Goal: Find contact information: Find contact information

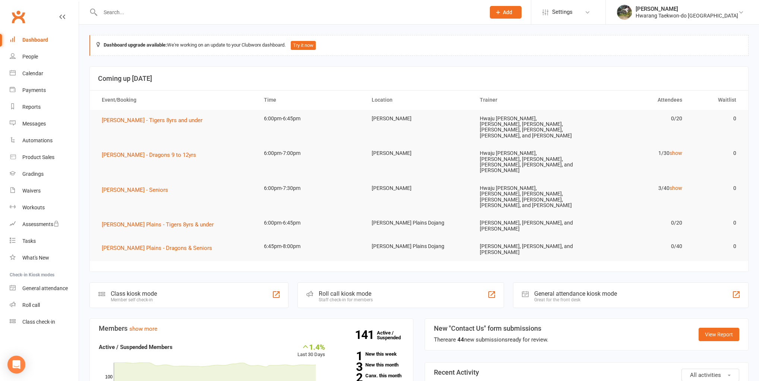
click at [176, 12] on input "text" at bounding box center [289, 12] width 382 height 10
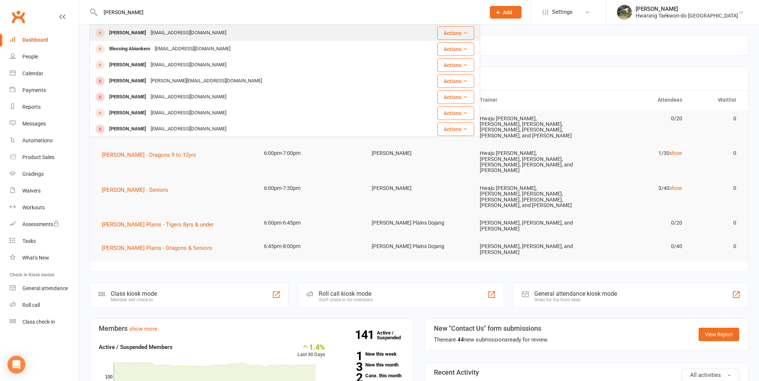
type input "[PERSON_NAME]"
click at [151, 36] on div "[EMAIL_ADDRESS][DOMAIN_NAME]" at bounding box center [188, 33] width 80 height 11
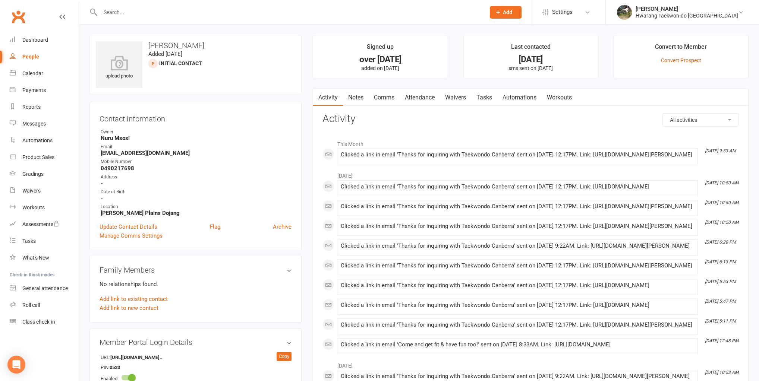
click at [186, 46] on h3 "[PERSON_NAME]" at bounding box center [195, 45] width 199 height 8
copy h3 "[PERSON_NAME]"
click at [165, 12] on input "text" at bounding box center [289, 12] width 382 height 10
paste input "[PERSON_NAME]"
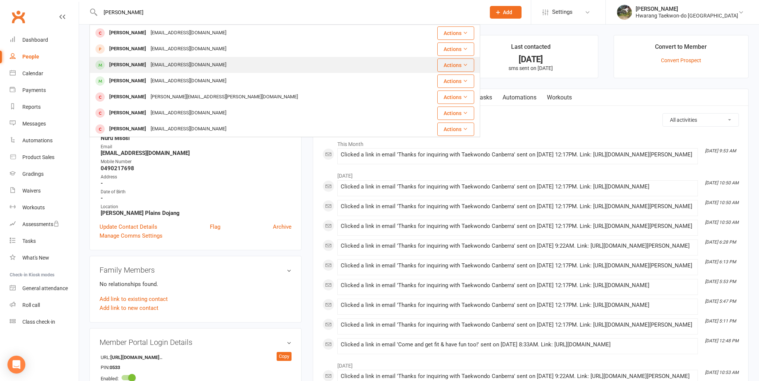
type input "[PERSON_NAME]"
click at [151, 65] on div "[EMAIL_ADDRESS][DOMAIN_NAME]" at bounding box center [188, 65] width 80 height 11
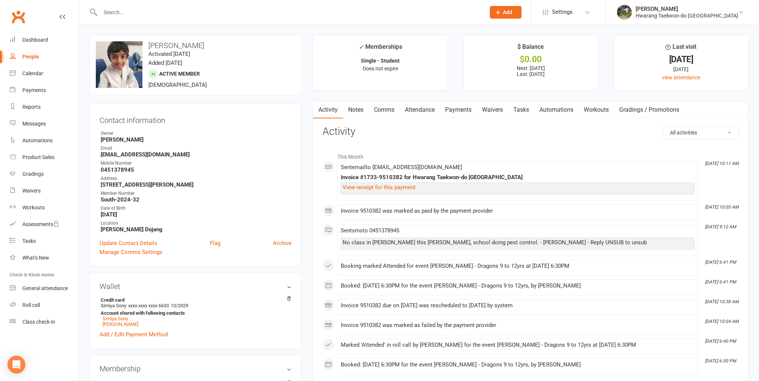
click at [416, 109] on link "Attendance" at bounding box center [420, 109] width 40 height 17
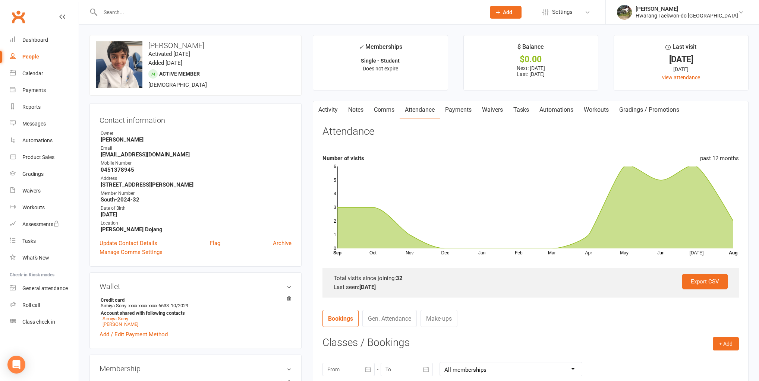
click at [580, 317] on nav "Bookings Gen. Attendance Make-ups" at bounding box center [530, 321] width 416 height 22
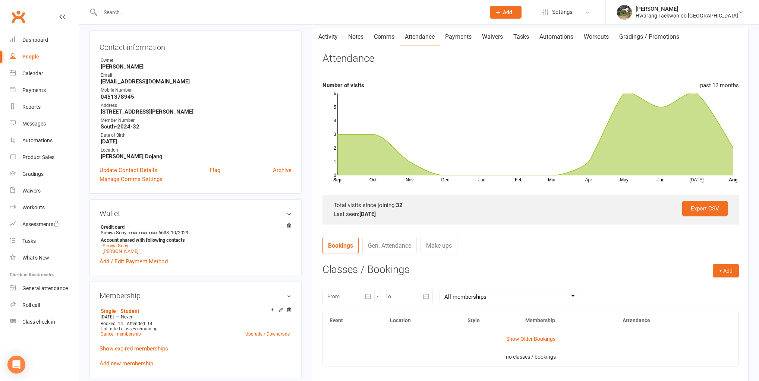
scroll to position [119, 0]
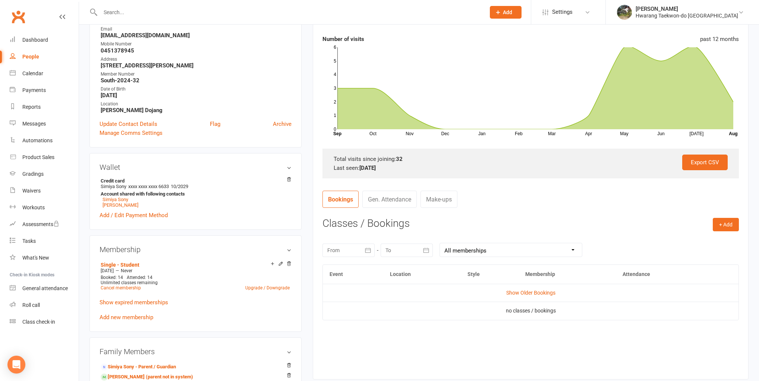
click at [369, 249] on icon "button" at bounding box center [367, 250] width 7 height 7
click at [338, 264] on button "button" at bounding box center [335, 268] width 16 height 13
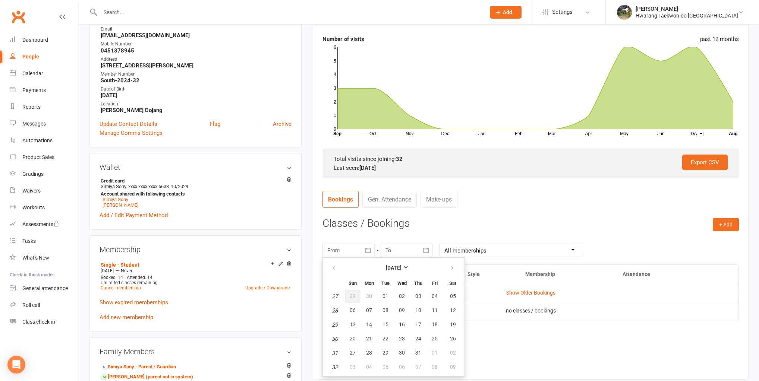
click at [352, 293] on span "29" at bounding box center [353, 296] width 6 height 6
type input "[DATE]"
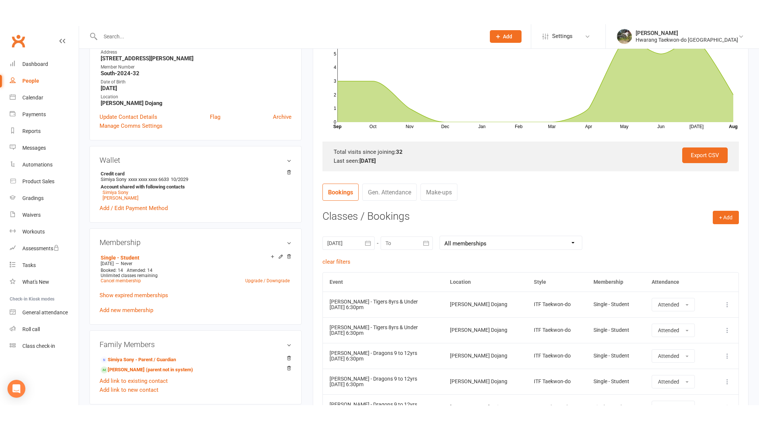
scroll to position [298, 0]
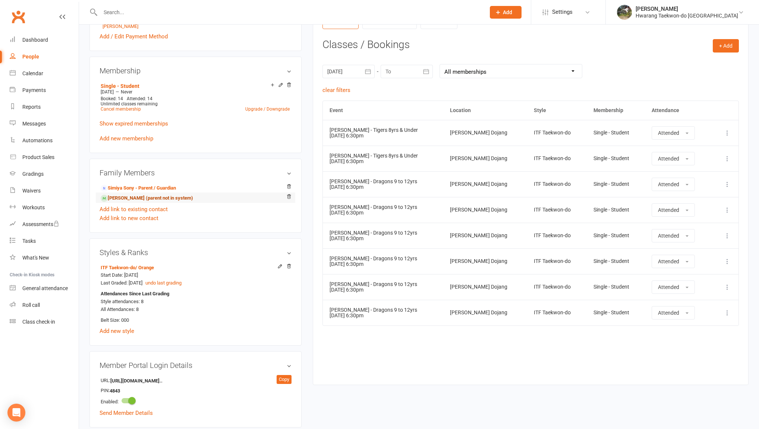
click at [123, 198] on link "[PERSON_NAME] (parent not in system)" at bounding box center [147, 199] width 92 height 8
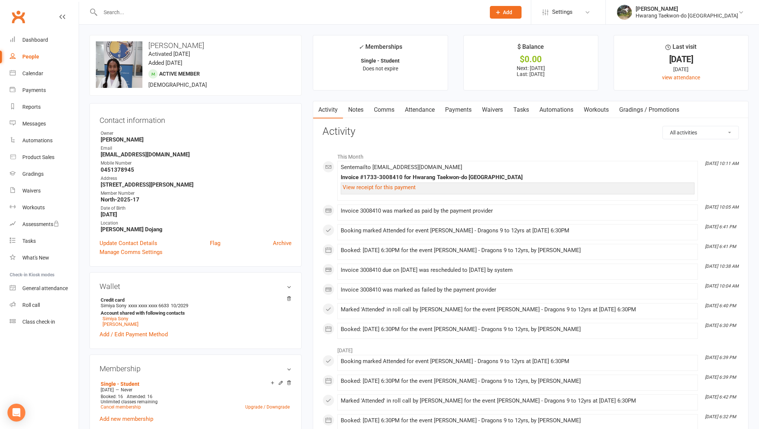
click at [421, 110] on link "Attendance" at bounding box center [420, 109] width 40 height 17
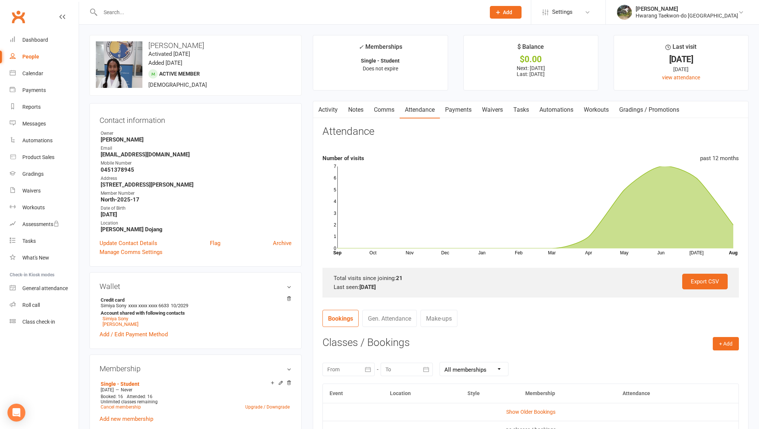
click at [371, 369] on icon "button" at bounding box center [367, 369] width 7 height 7
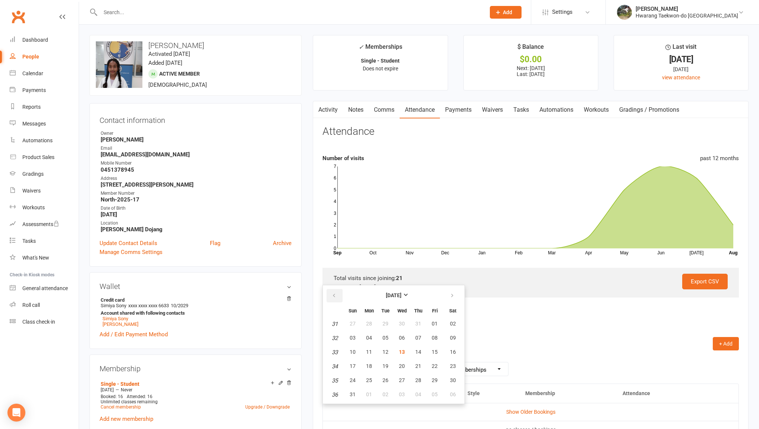
click at [333, 293] on icon "button" at bounding box center [333, 296] width 5 height 6
click at [352, 333] on button "06" at bounding box center [353, 338] width 16 height 13
type input "[DATE]"
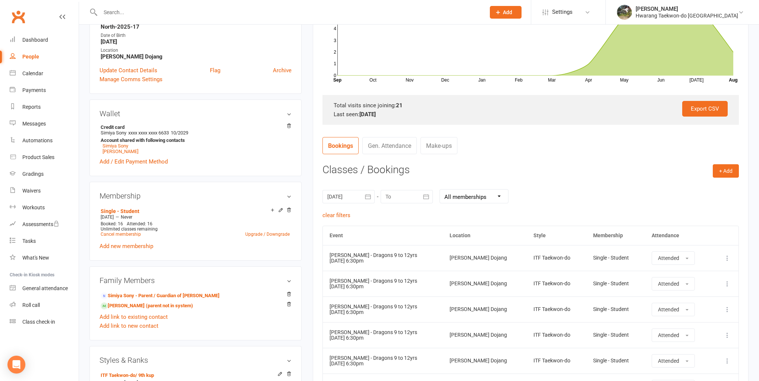
scroll to position [30, 0]
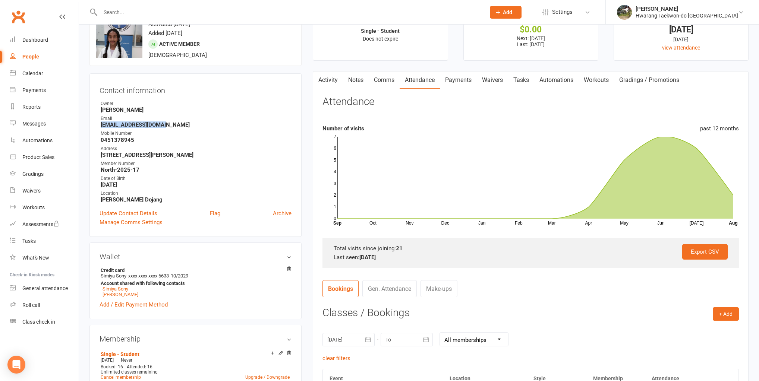
drag, startPoint x: 167, startPoint y: 125, endPoint x: 99, endPoint y: 126, distance: 68.2
click at [99, 126] on div "Contact information Owner [PERSON_NAME] Email [EMAIL_ADDRESS][DOMAIN_NAME] Mobi…" at bounding box center [195, 155] width 212 height 164
copy strong "[EMAIL_ADDRESS][DOMAIN_NAME]"
click at [129, 15] on input "text" at bounding box center [289, 12] width 382 height 10
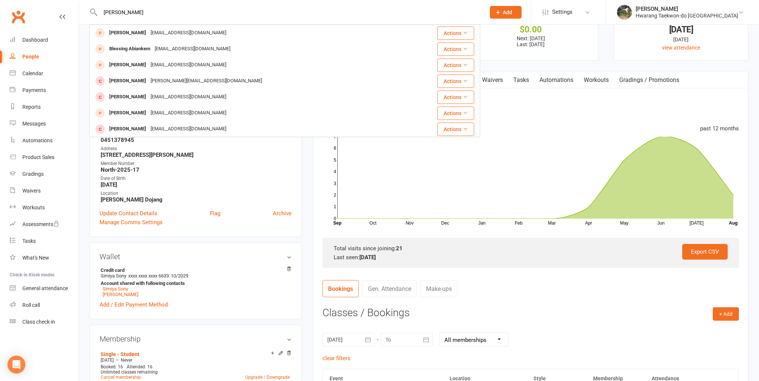
type input "[PERSON_NAME]"
click at [280, 202] on strong "[PERSON_NAME] Dojang" at bounding box center [196, 199] width 191 height 7
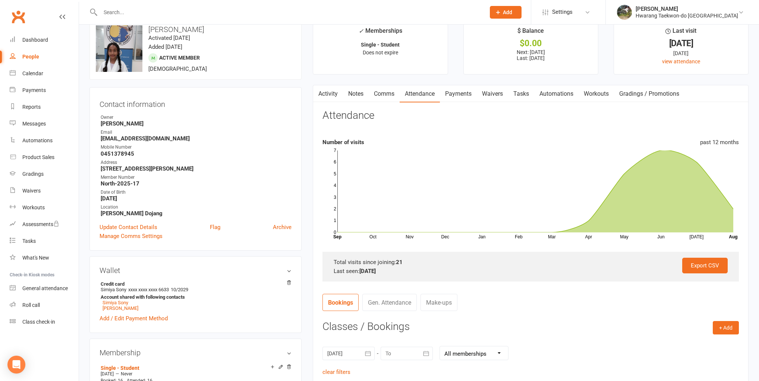
scroll to position [0, 0]
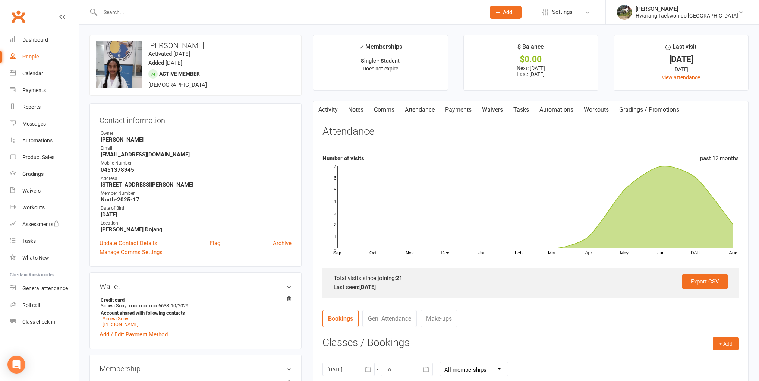
click at [125, 13] on input "text" at bounding box center [289, 12] width 382 height 10
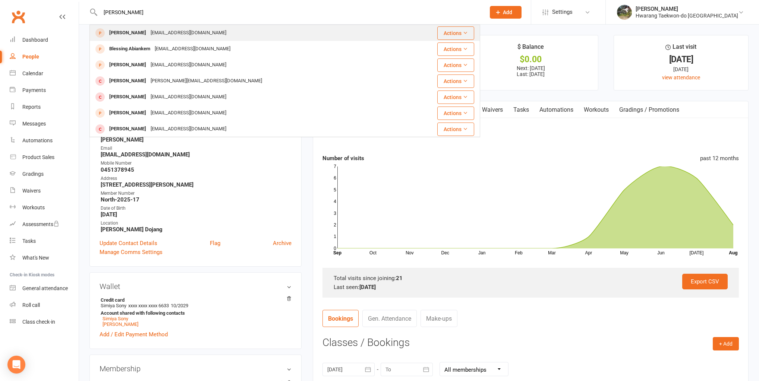
type input "[PERSON_NAME]"
click at [138, 33] on div "[PERSON_NAME]" at bounding box center [127, 33] width 41 height 11
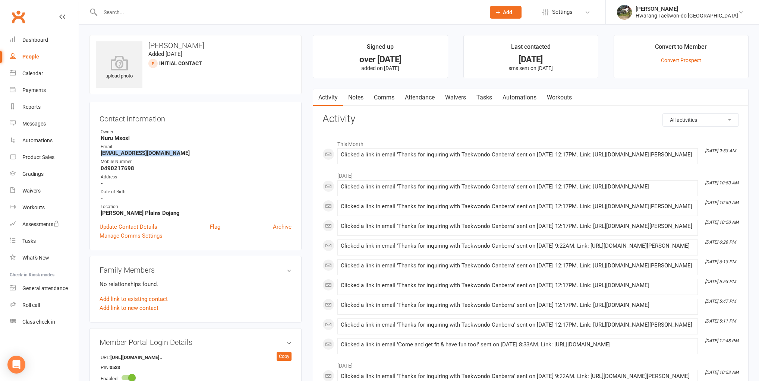
drag, startPoint x: 178, startPoint y: 155, endPoint x: 99, endPoint y: 154, distance: 79.4
click at [100, 155] on li "Email [EMAIL_ADDRESS][DOMAIN_NAME]" at bounding box center [196, 150] width 192 height 13
copy strong "[EMAIL_ADDRESS][DOMAIN_NAME]"
